Goal: Task Accomplishment & Management: Use online tool/utility

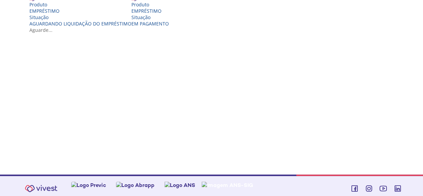
scroll to position [182, 0]
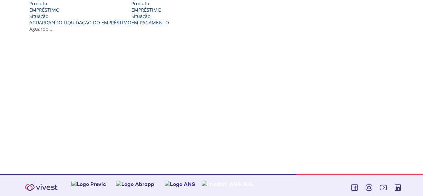
drag, startPoint x: 424, startPoint y: 51, endPoint x: 425, endPoint y: 109, distance: 58.2
click at [169, 13] on div "EMPRÉSTIMO" at bounding box center [149, 10] width 37 height 6
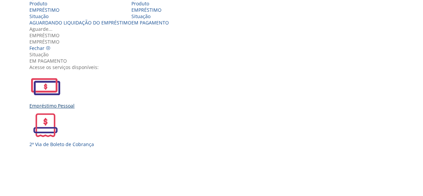
click at [117, 109] on div "Empréstimo Pessoal" at bounding box center [213, 105] width 369 height 6
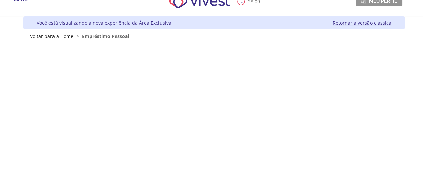
scroll to position [3, 0]
